Goal: Obtain resource: Download file/media

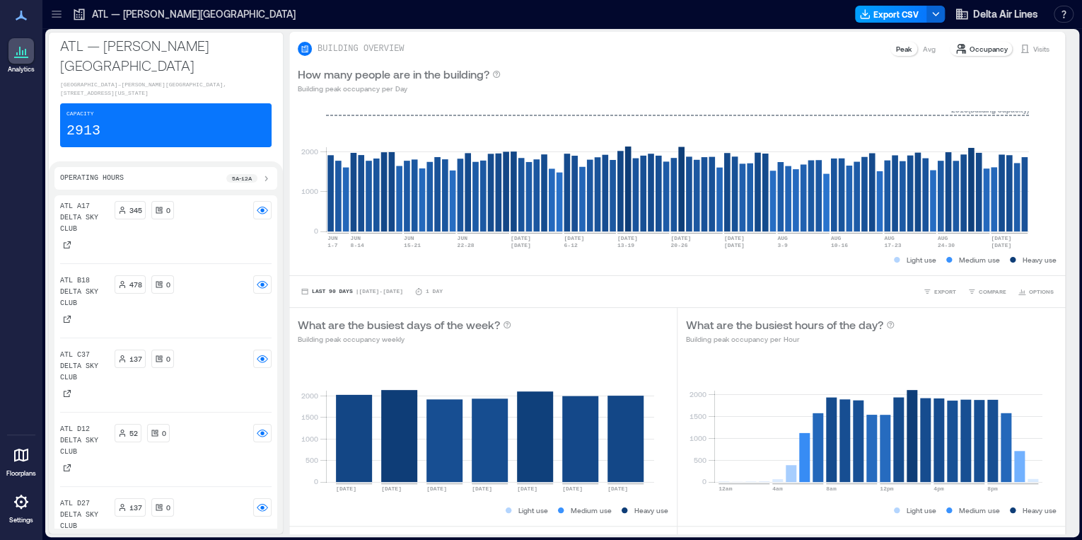
click at [870, 18] on icon "button" at bounding box center [864, 13] width 11 height 11
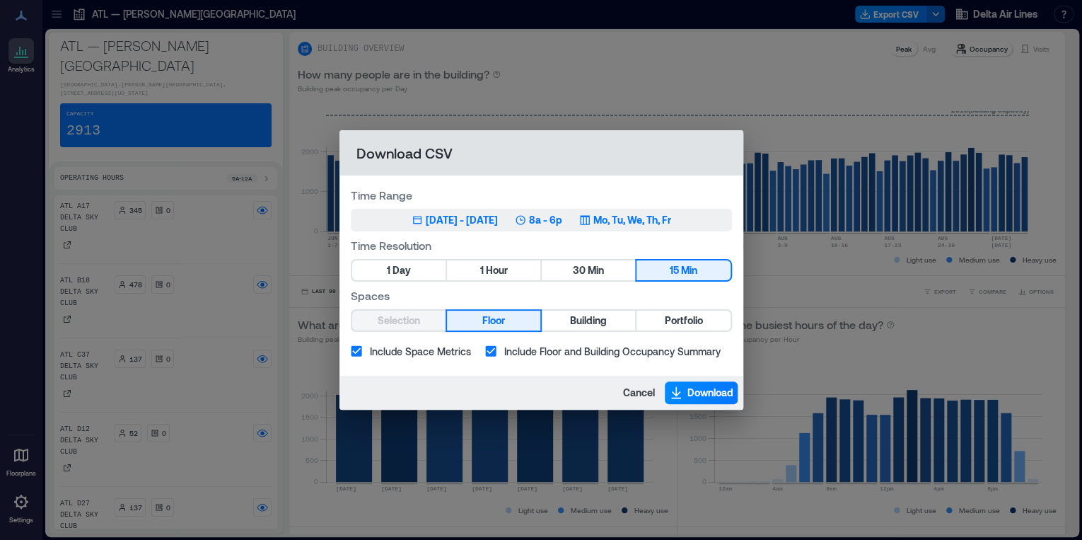
click at [438, 223] on div "Jun 5, 2025 - Sep 4, 2025" at bounding box center [462, 220] width 72 height 14
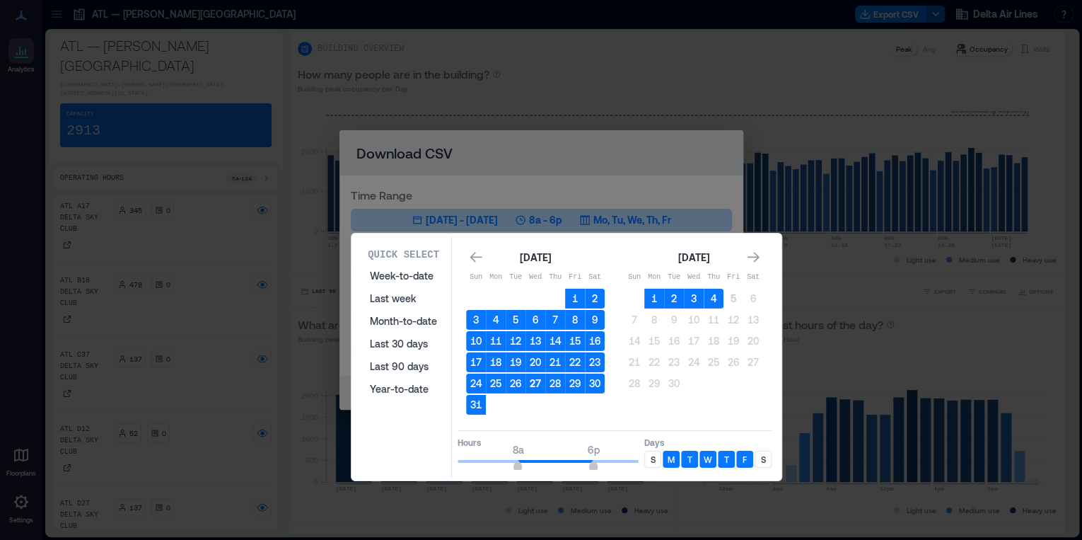
click at [542, 384] on button "27" at bounding box center [535, 383] width 20 height 20
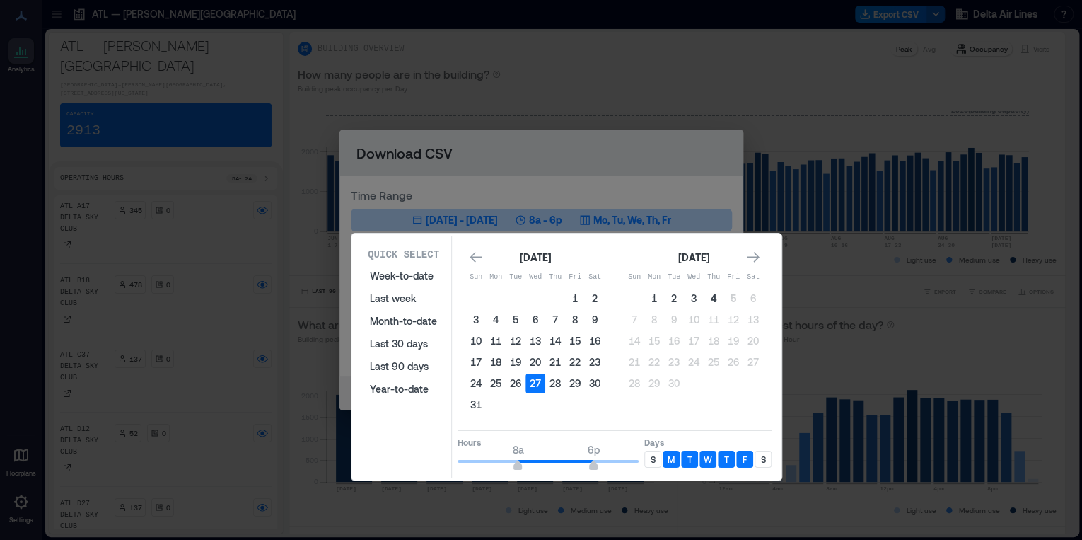
click at [709, 297] on button "4" at bounding box center [714, 299] width 20 height 20
type input "*"
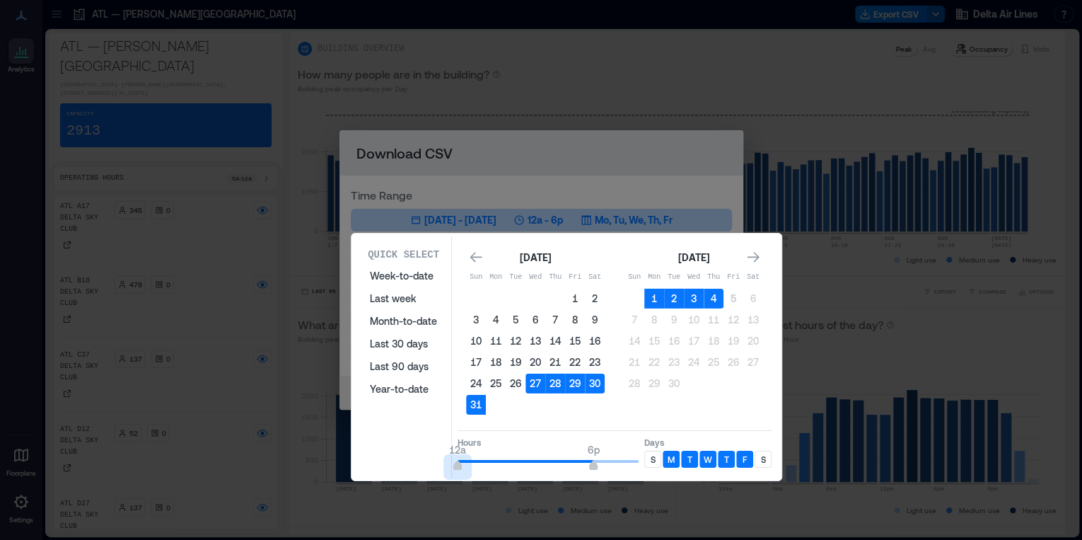
drag, startPoint x: 513, startPoint y: 460, endPoint x: 424, endPoint y: 474, distance: 90.9
click at [424, 474] on div "Quick Select Week-to-date Last week Month-to-date Last 30 days Last 90 days Yea…" at bounding box center [566, 356] width 430 height 247
type input "**"
drag, startPoint x: 597, startPoint y: 463, endPoint x: 645, endPoint y: 461, distance: 48.1
click at [645, 461] on div "Hours 12a 12a Days S M T W T F S" at bounding box center [615, 451] width 314 height 42
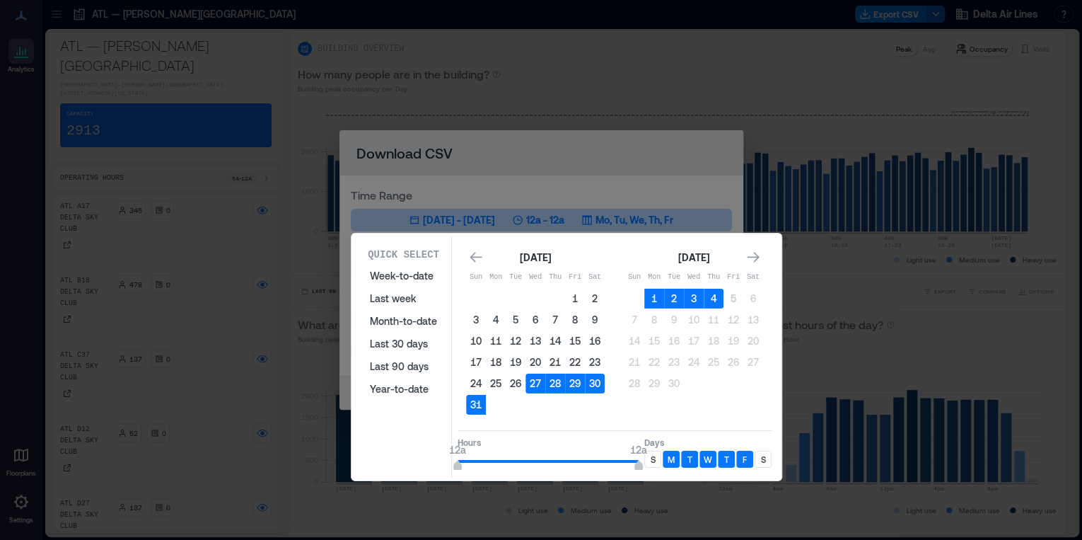
click at [654, 461] on p "S" at bounding box center [653, 458] width 5 height 11
click at [762, 467] on div "Days S M T W T F S" at bounding box center [707, 453] width 127 height 35
click at [763, 462] on div "S" at bounding box center [763, 458] width 17 height 17
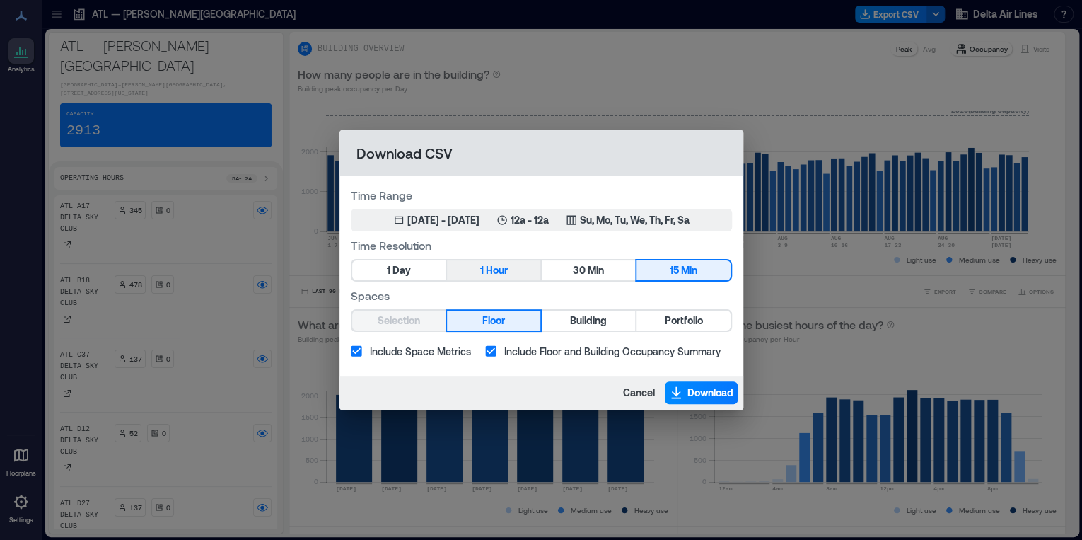
click at [496, 269] on span "Hour" at bounding box center [496, 271] width 22 height 18
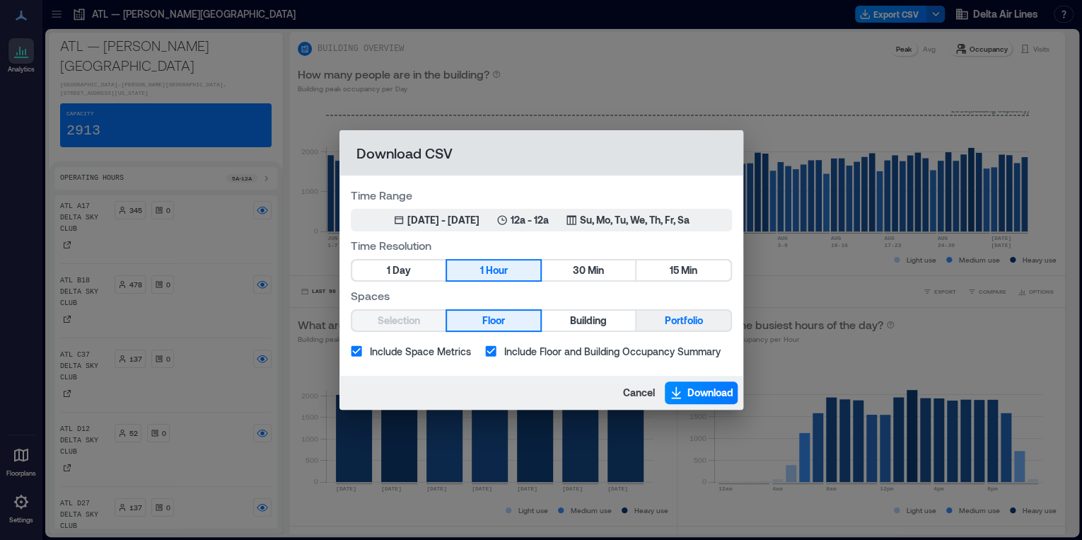
click at [672, 324] on span "Portfolio" at bounding box center [683, 321] width 38 height 18
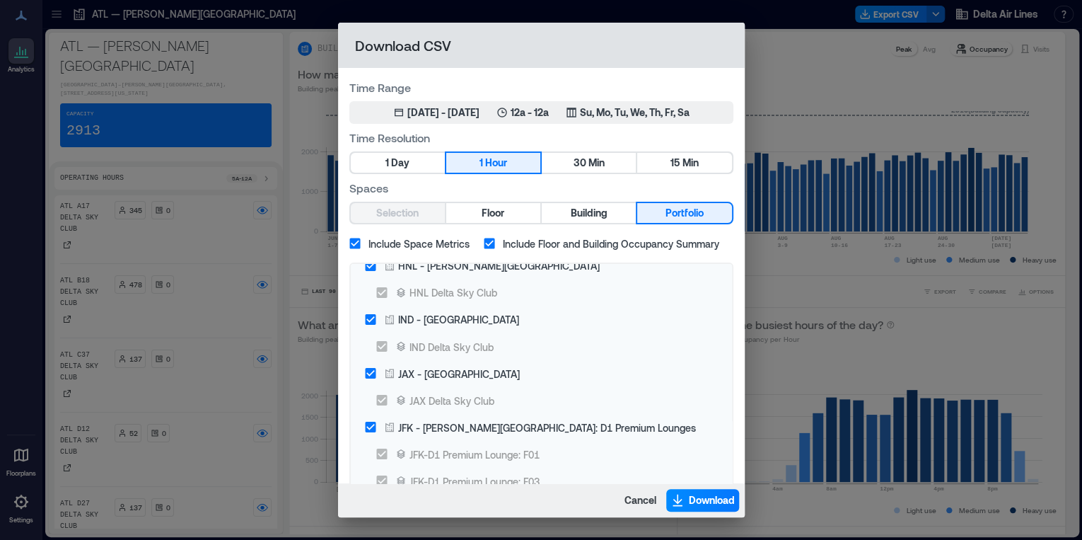
scroll to position [1301, 0]
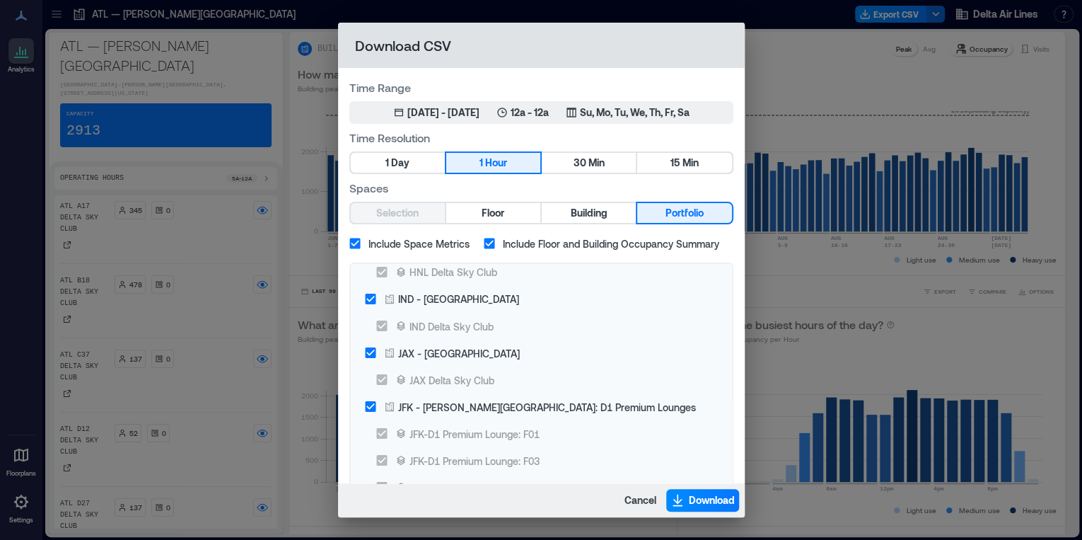
click at [511, 404] on div "JFK - John F. Kennedy International Airport: D1 Premium Lounges" at bounding box center [547, 406] width 298 height 15
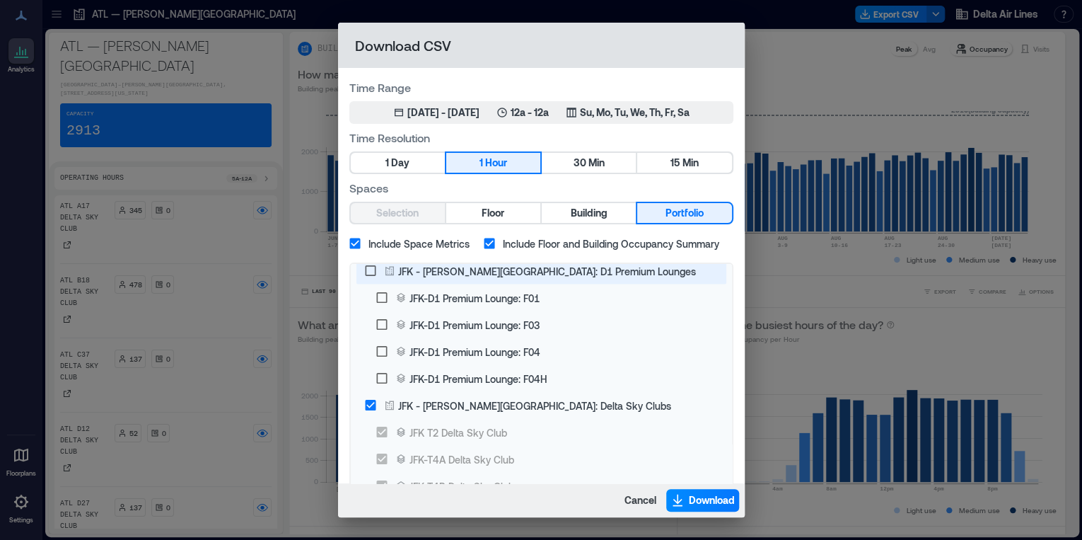
scroll to position [1471, 0]
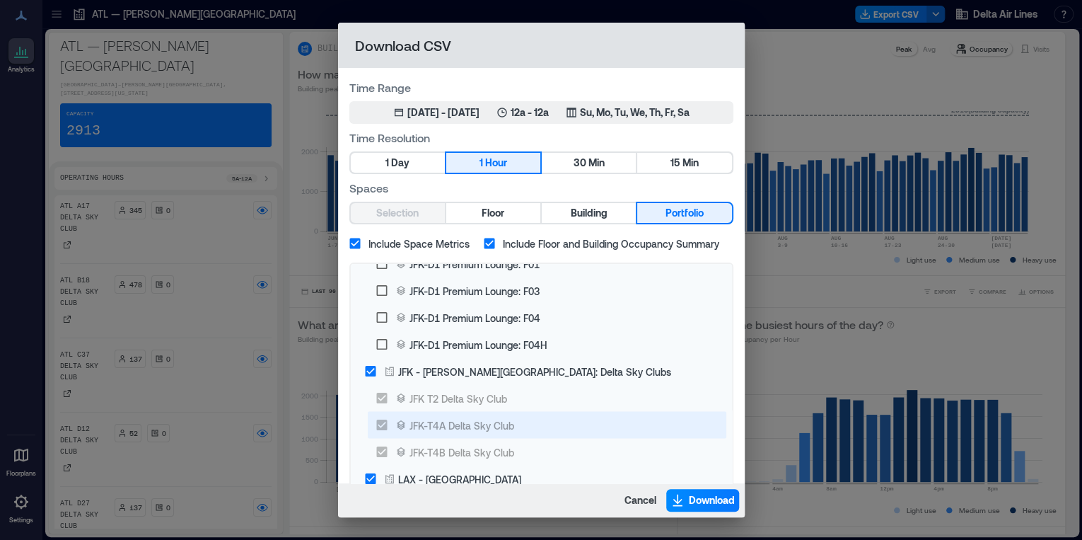
click at [507, 378] on label "JFK - John F. Kennedy International Airport: Delta Sky Clubs" at bounding box center [531, 370] width 349 height 27
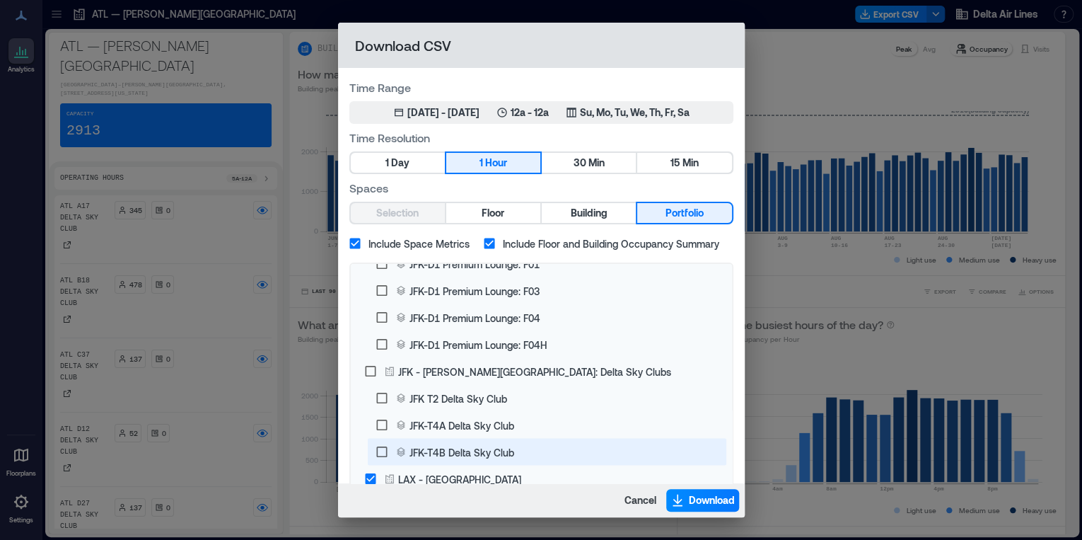
click at [482, 420] on div "JFK-T4A Delta Sky Club" at bounding box center [461, 424] width 105 height 15
click at [478, 447] on div "JFK-T4B Delta Sky Club" at bounding box center [461, 451] width 105 height 15
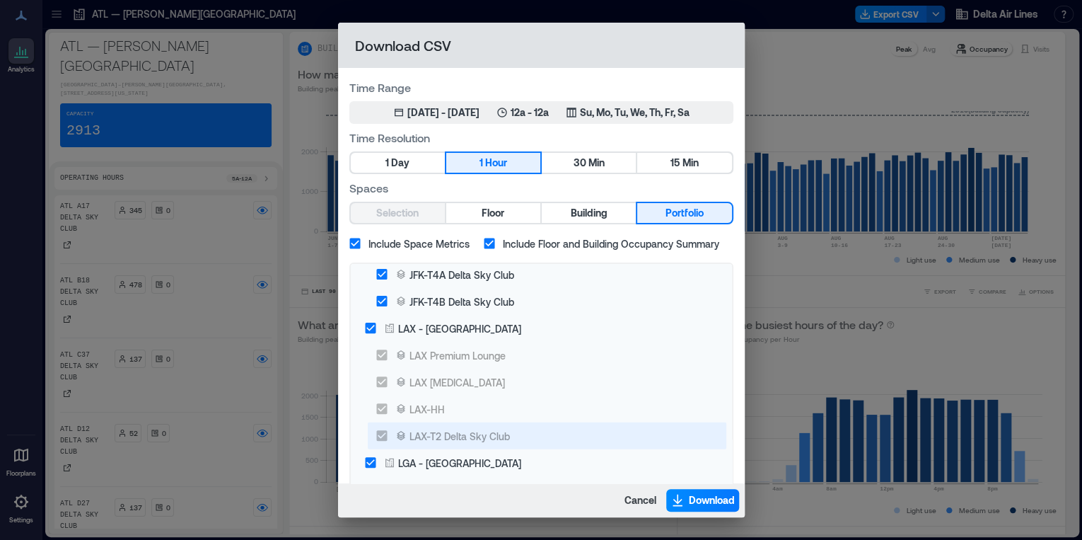
scroll to position [1641, 0]
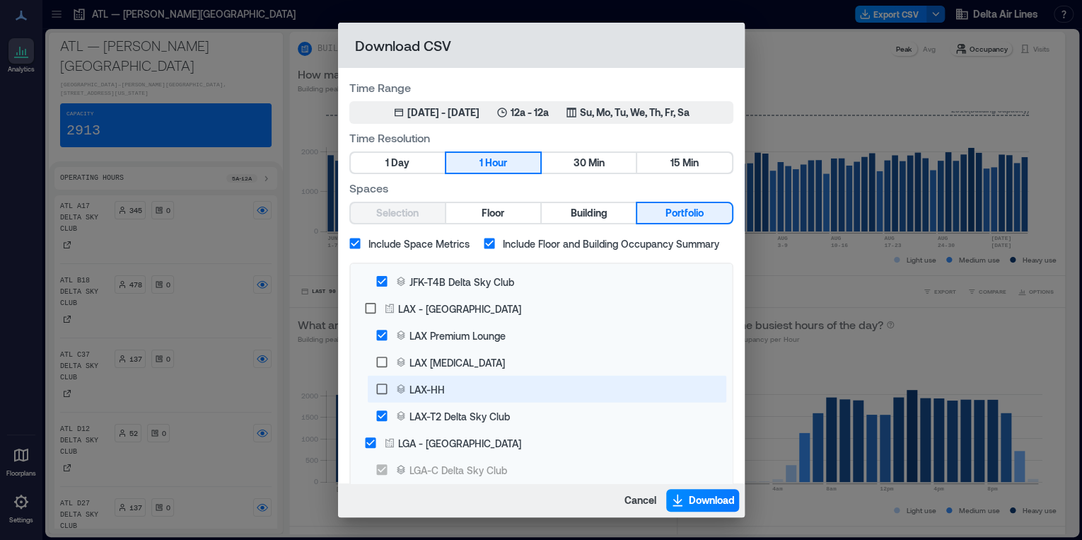
click at [461, 382] on label "LAX-HH" at bounding box center [537, 388] width 338 height 27
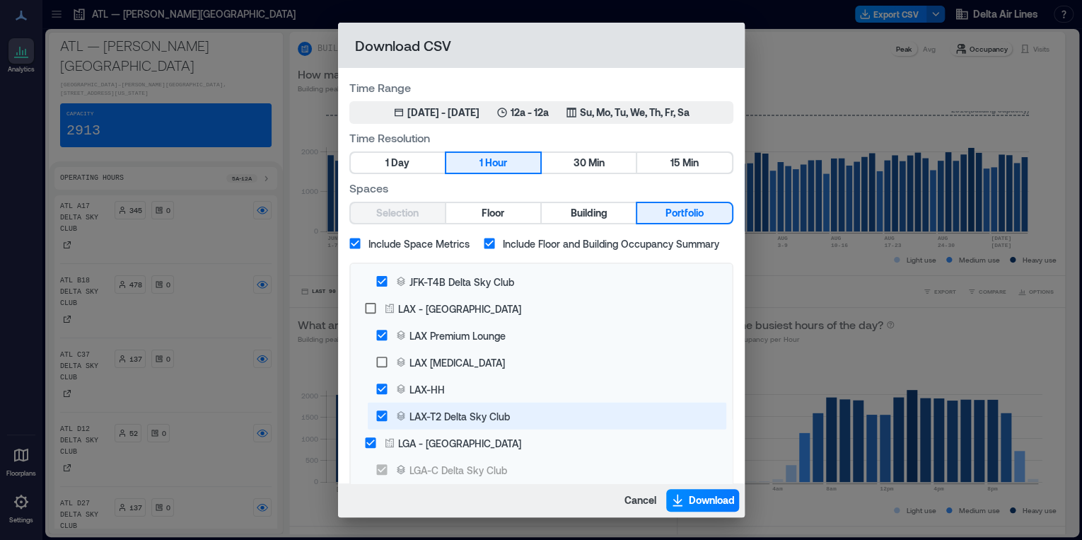
click at [458, 412] on div "LAX-T2 Delta Sky Club" at bounding box center [459, 416] width 100 height 15
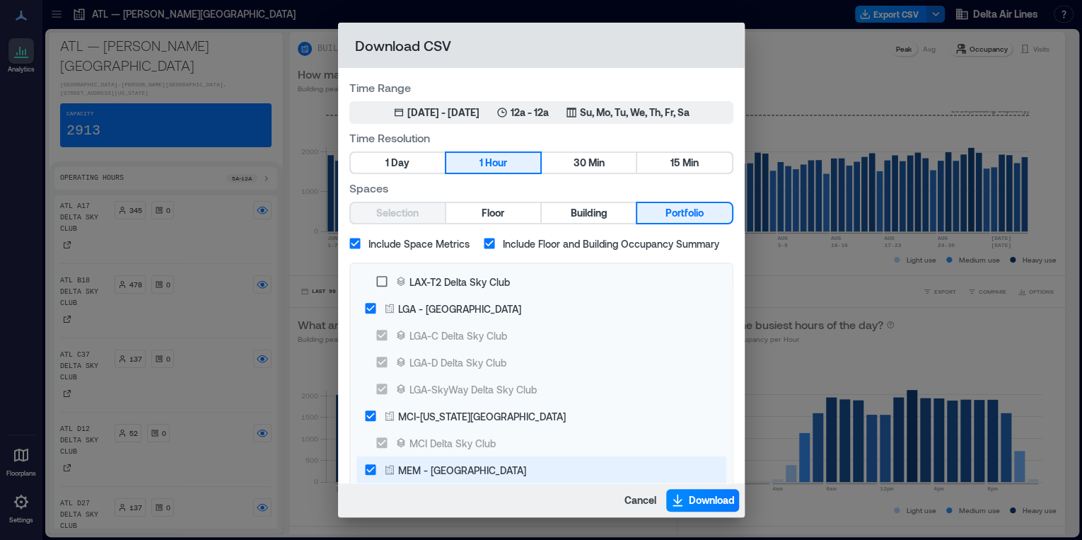
scroll to position [1810, 0]
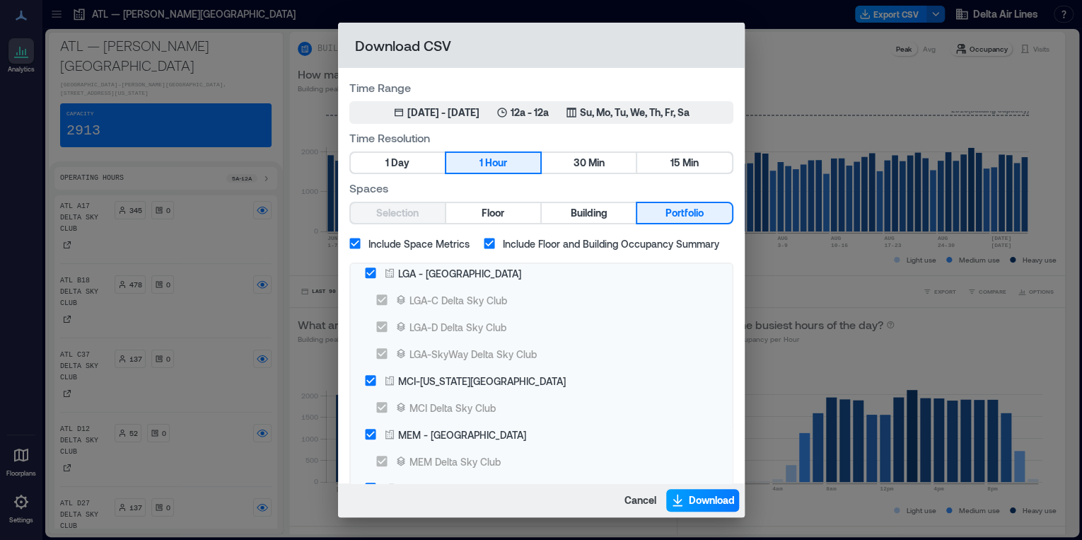
click at [707, 505] on span "Download" at bounding box center [712, 500] width 46 height 14
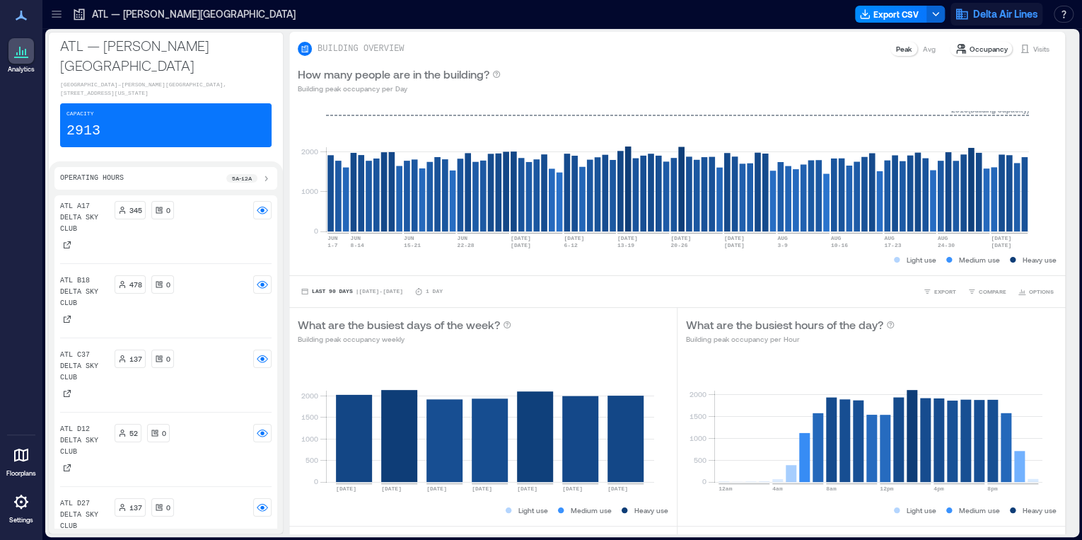
drag, startPoint x: 721, startPoint y: 512, endPoint x: 1017, endPoint y: 7, distance: 585.0
click at [721, 512] on div "Light use Medium use Heavy use" at bounding box center [871, 510] width 371 height 14
